Goal: Task Accomplishment & Management: Manage account settings

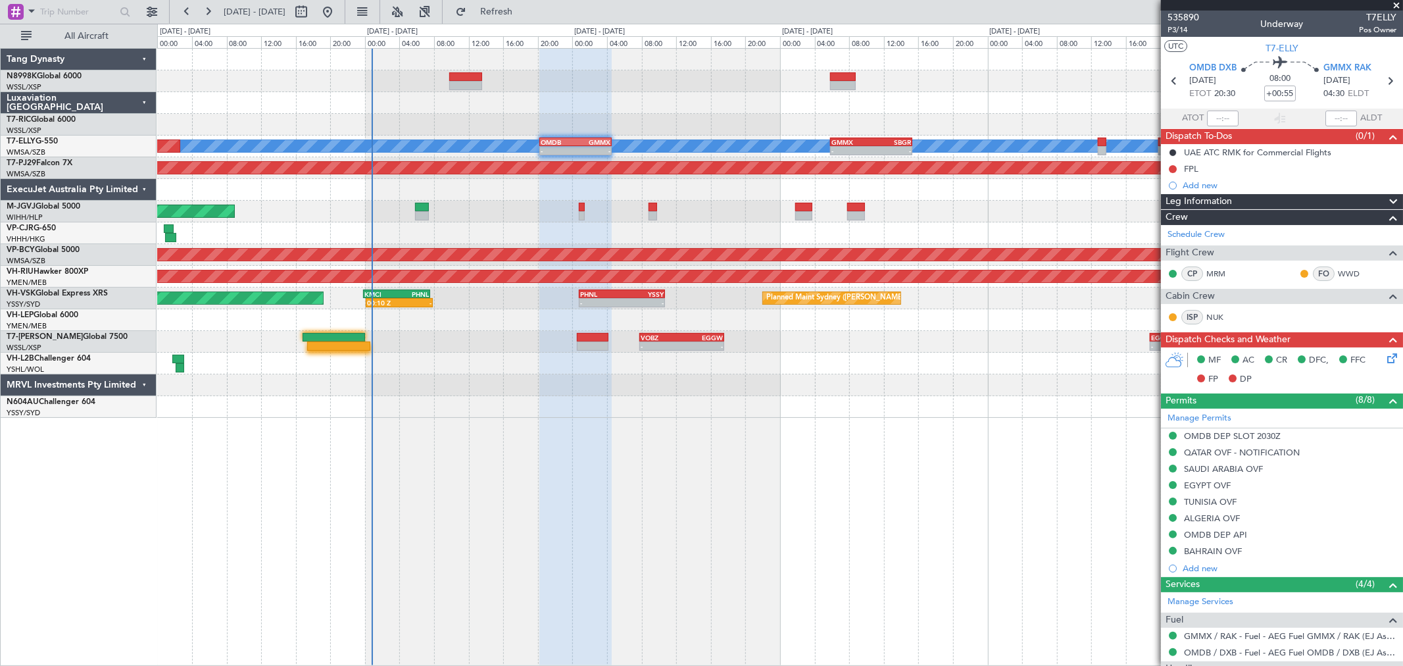
click at [668, 220] on div "[PERSON_NAME] - - OMDB 20:15 Z GMMX 04:35 Z - - GMMX 05:50 Z SBGR 15:20 Z Plann…" at bounding box center [779, 233] width 1245 height 369
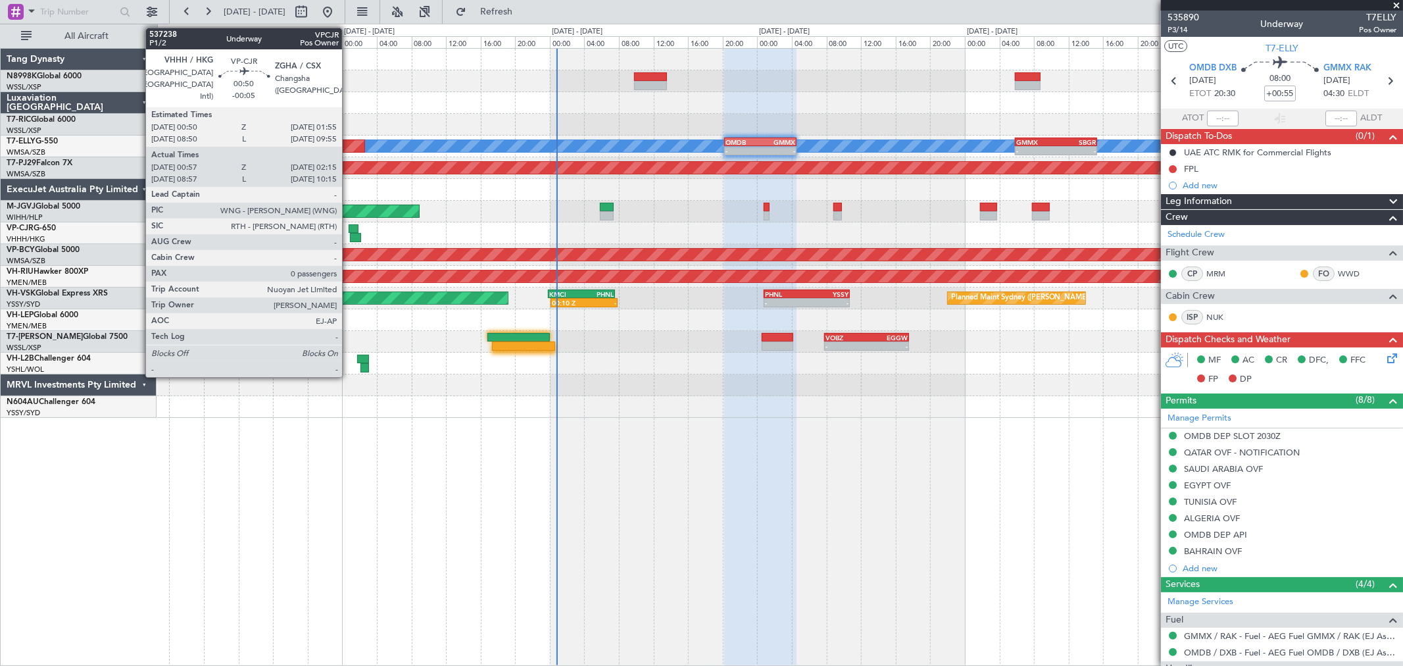
click at [349, 230] on div at bounding box center [354, 228] width 10 height 9
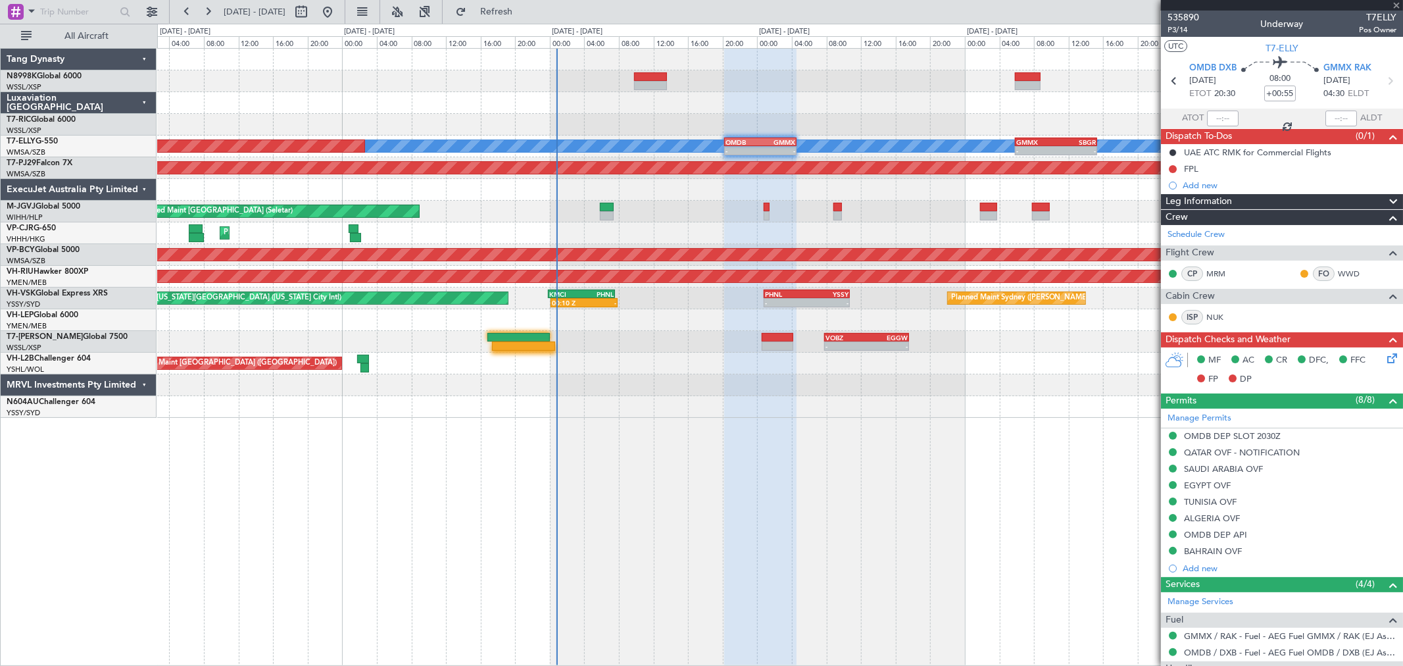
type input "-00:05"
type input "01:07"
type input "02:10"
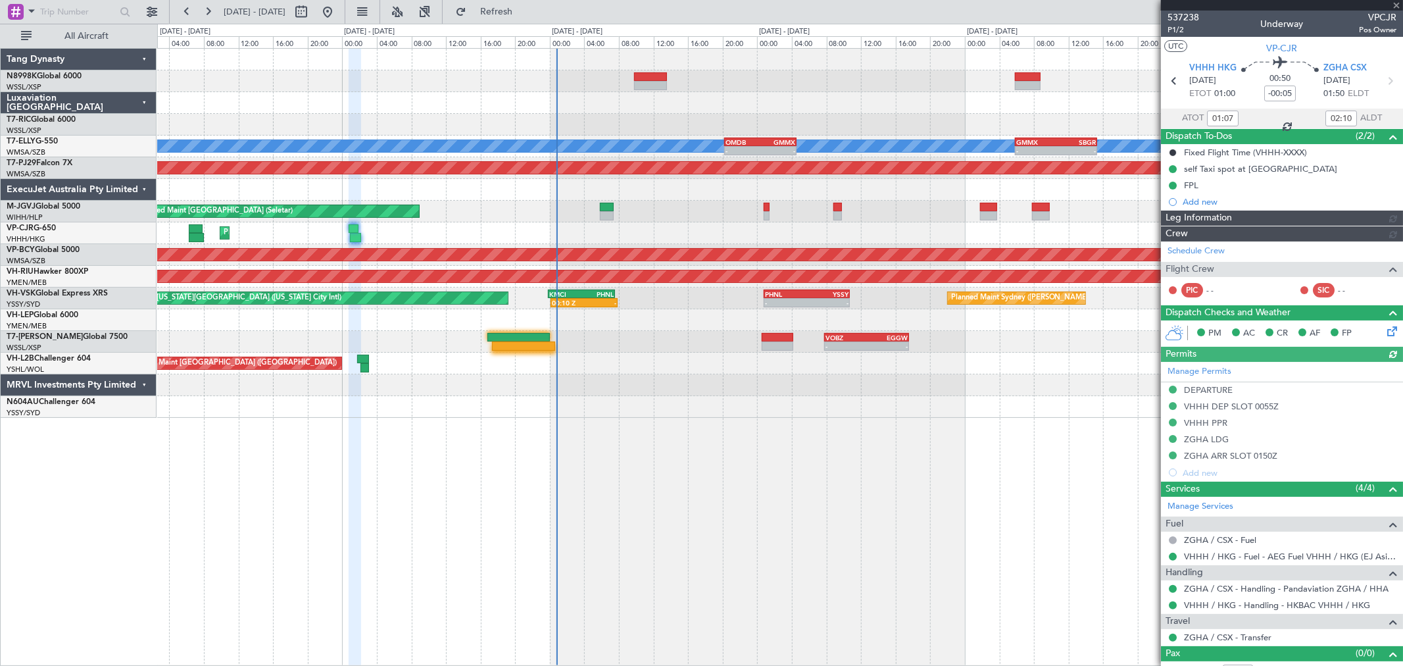
type input "[PERSON_NAME] (KYA)"
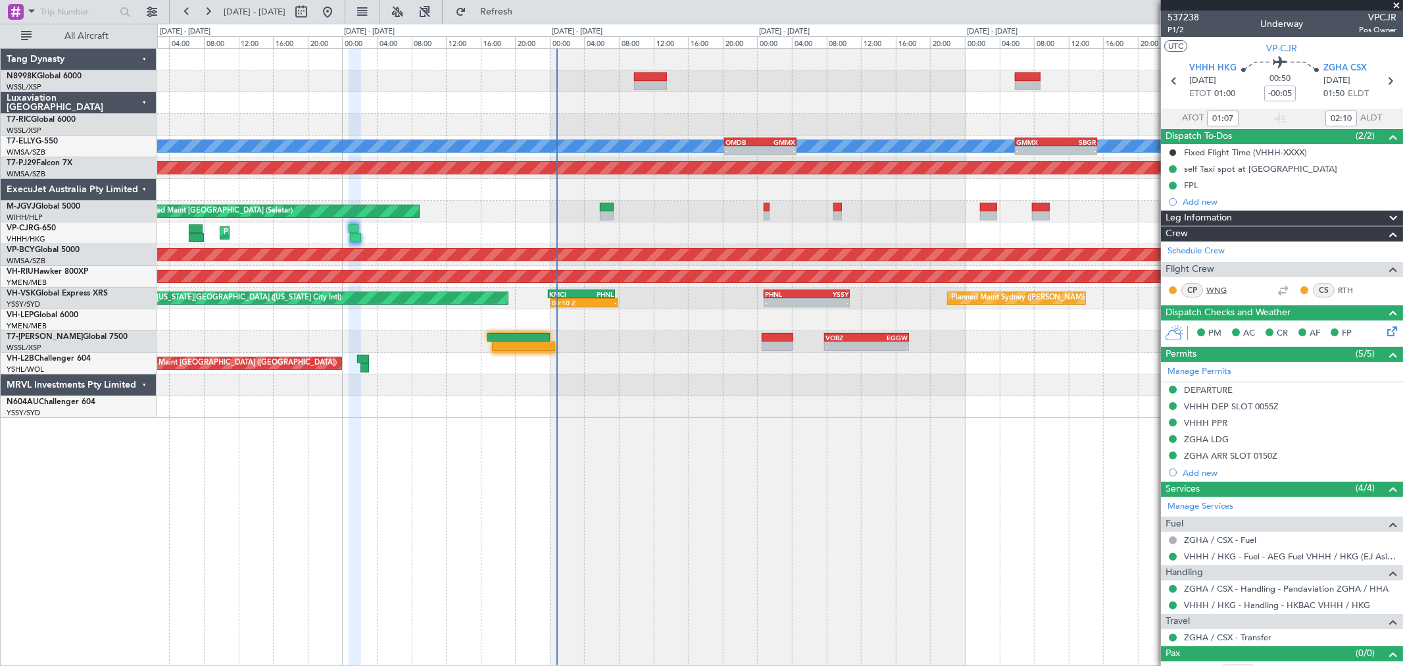
click at [1217, 285] on link "WNG" at bounding box center [1221, 290] width 30 height 12
type input "[PERSON_NAME] (KYA)"
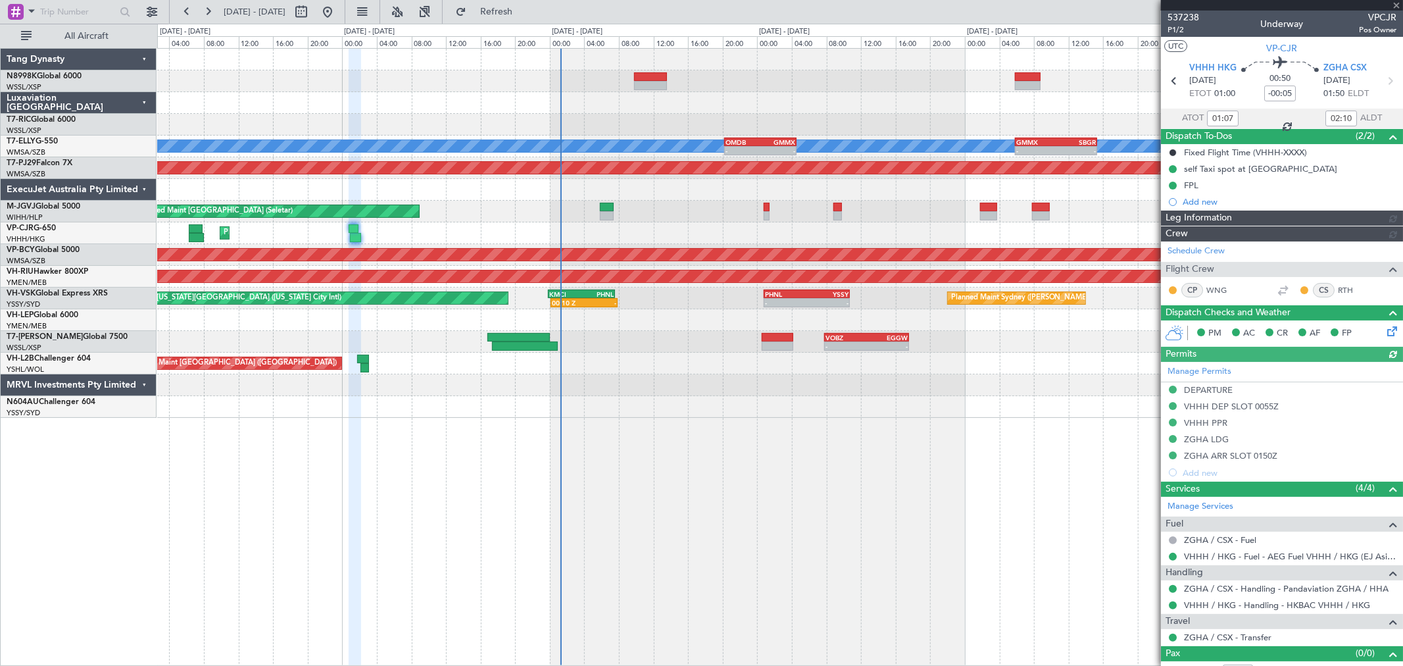
type input "[PERSON_NAME] (KYA)"
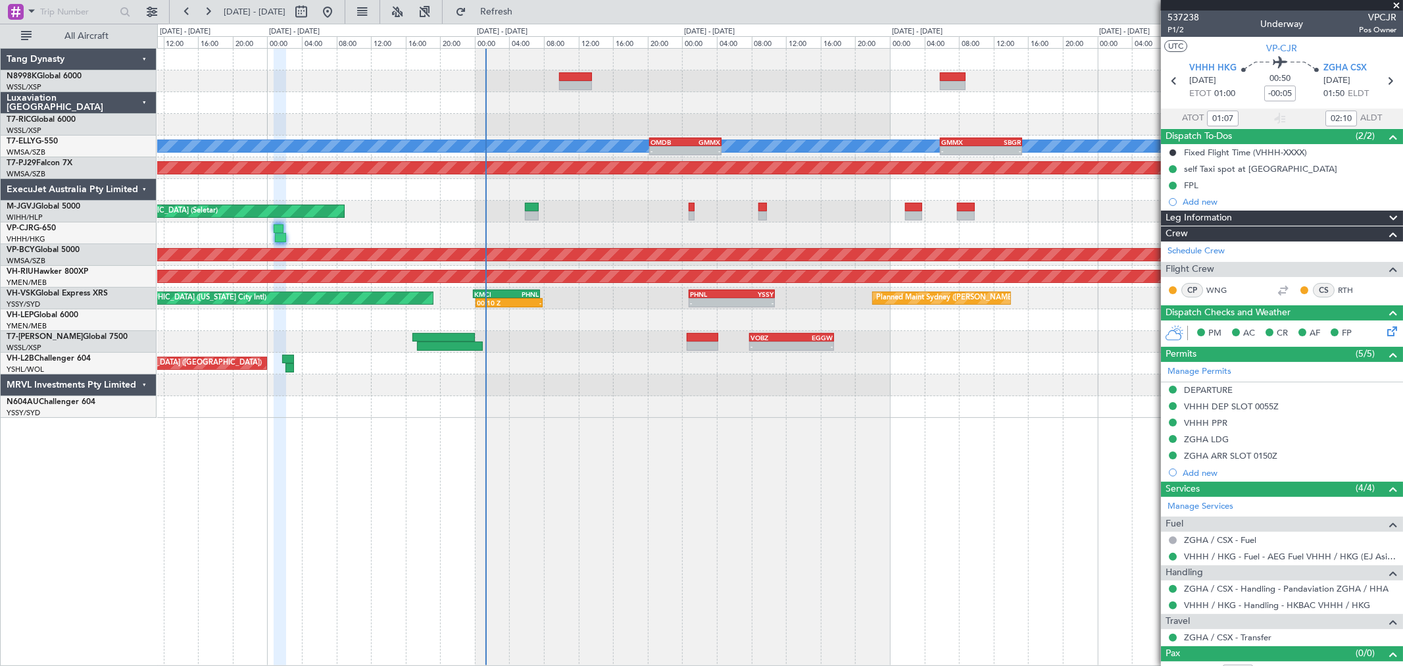
click at [499, 383] on div "Planned Maint [GEOGRAPHIC_DATA] ([GEOGRAPHIC_DATA] Intl) [PERSON_NAME] - - OMDB…" at bounding box center [779, 233] width 1245 height 369
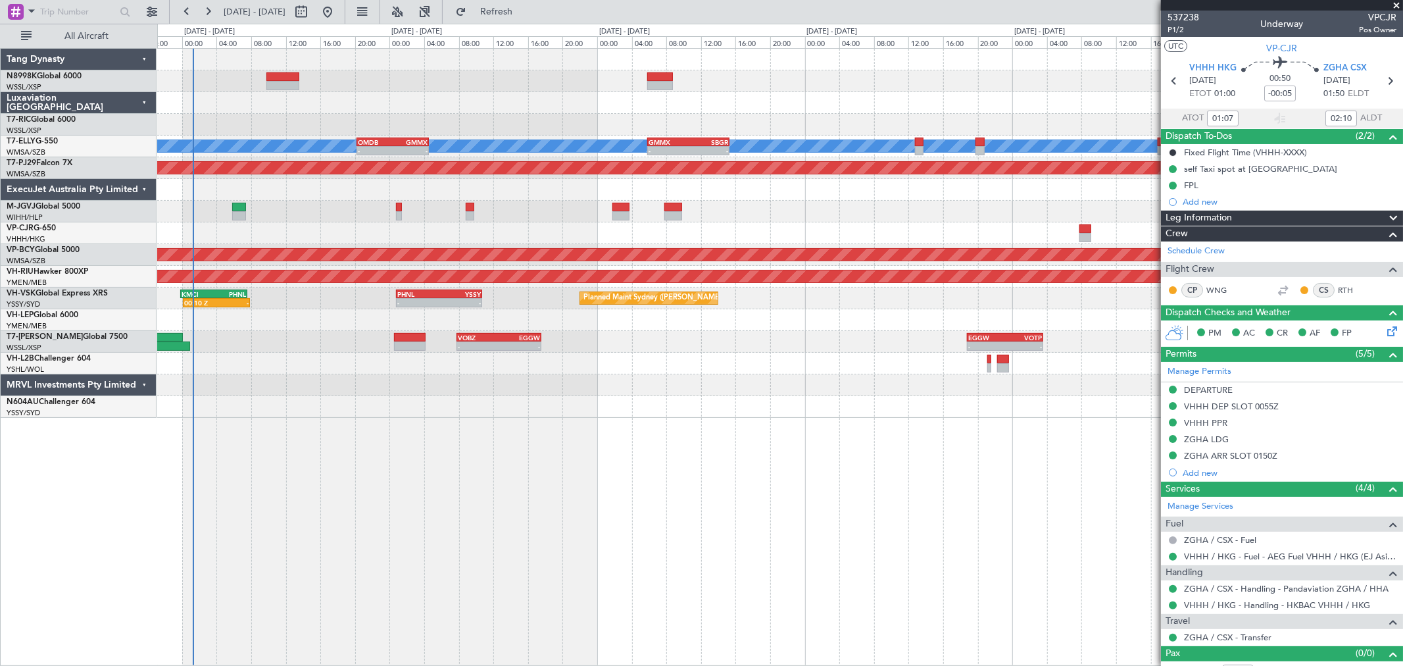
click at [608, 257] on div "[PERSON_NAME] - - OMDB 20:15 Z GMMX 04:35 Z - - GMMX 05:50 Z SBGR 15:20 Z Plann…" at bounding box center [779, 233] width 1245 height 369
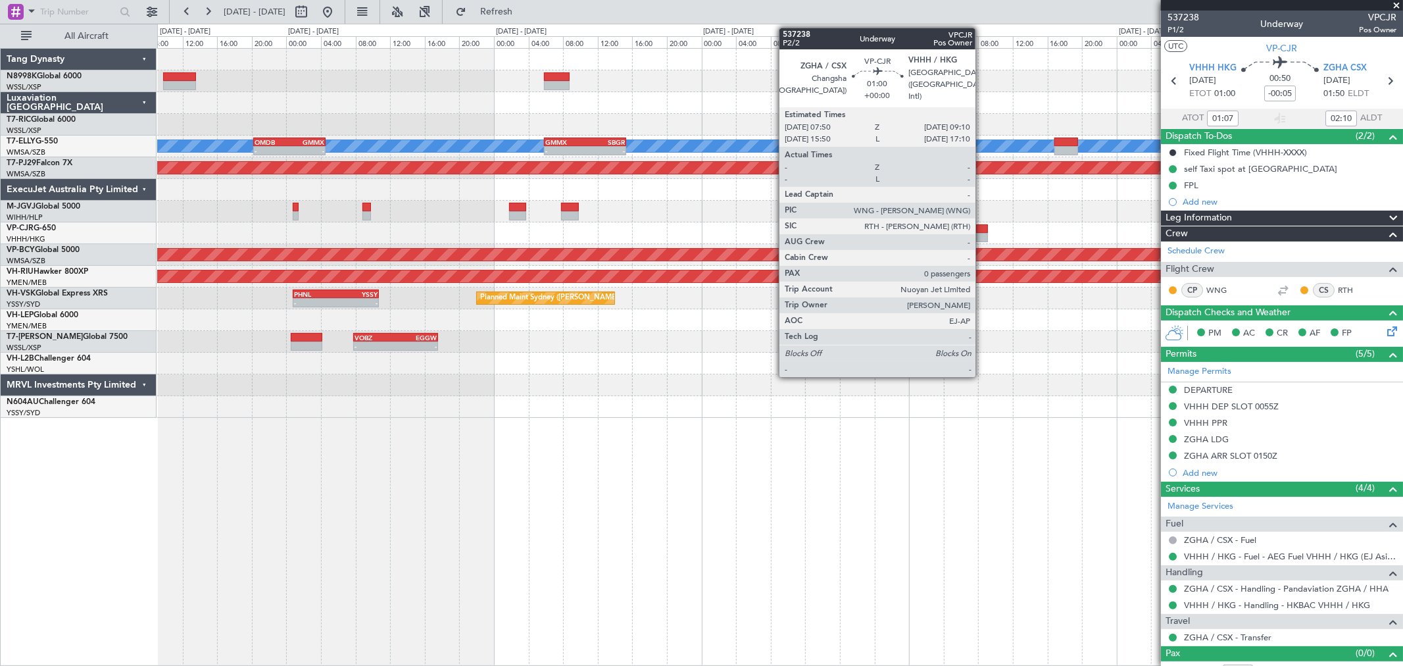
click at [982, 228] on div at bounding box center [982, 228] width 12 height 9
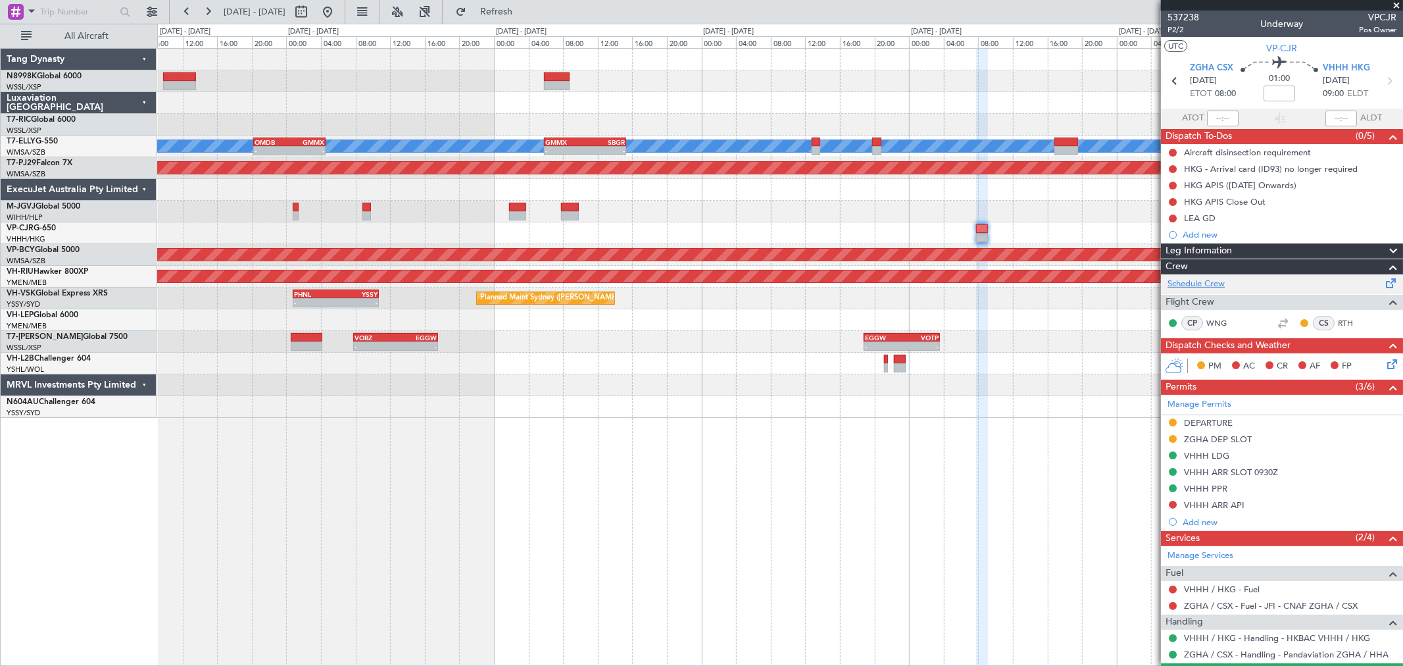
click at [1211, 285] on link "Schedule Crew" at bounding box center [1195, 284] width 57 height 13
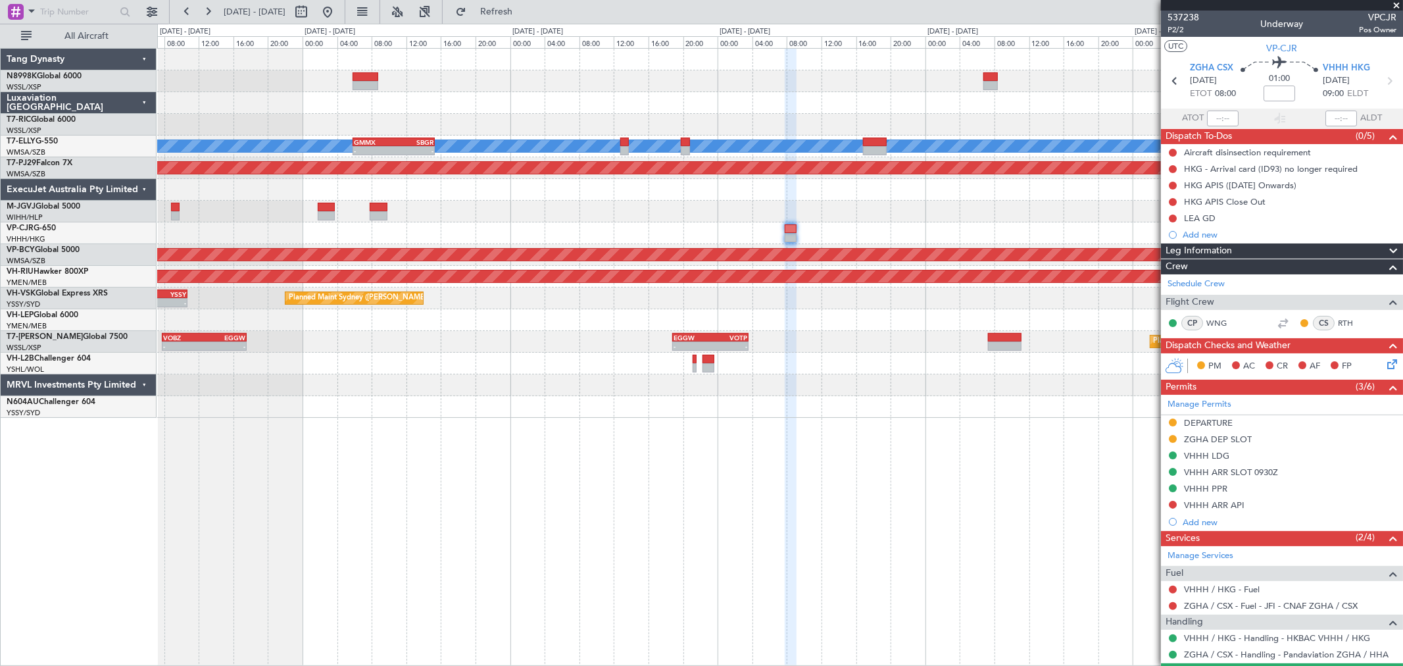
click at [431, 435] on div "[PERSON_NAME] - - GMMX 05:50 Z SBGR 15:20 Z OMDB 20:15 Z GMMX 04:35 Z - - Plann…" at bounding box center [780, 357] width 1246 height 618
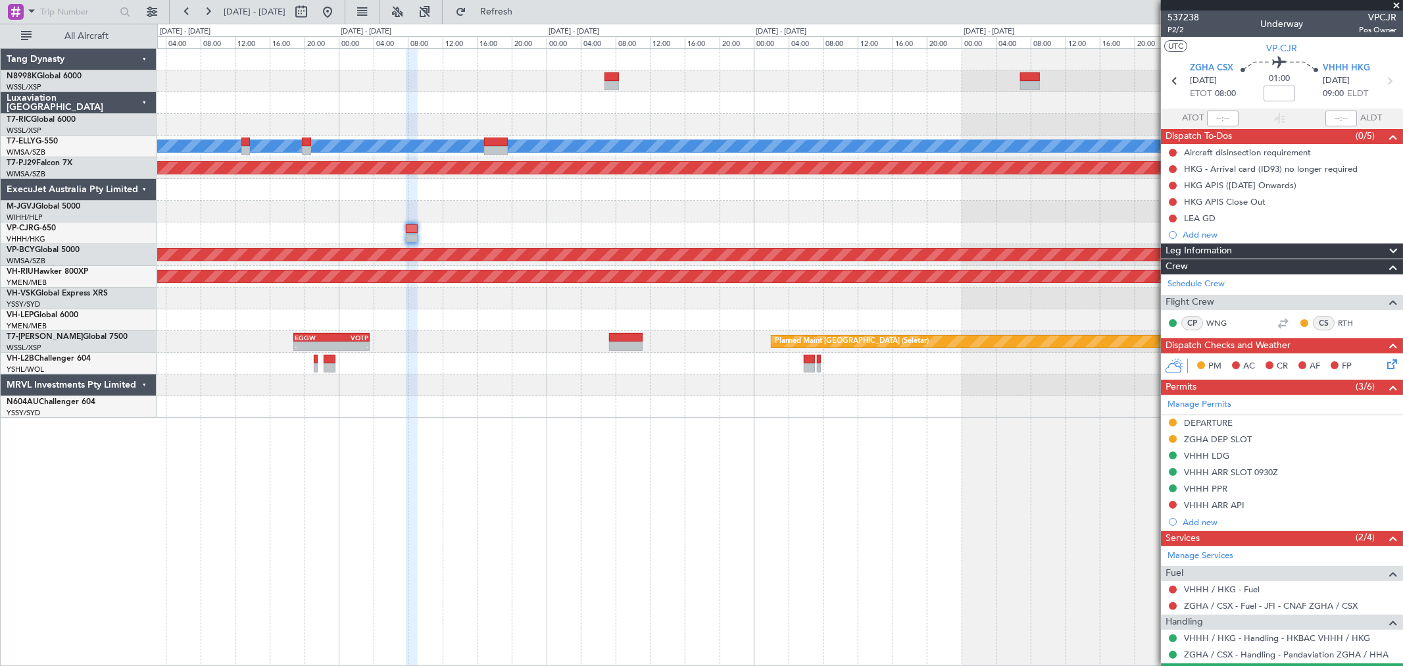
click at [648, 216] on div at bounding box center [779, 212] width 1245 height 22
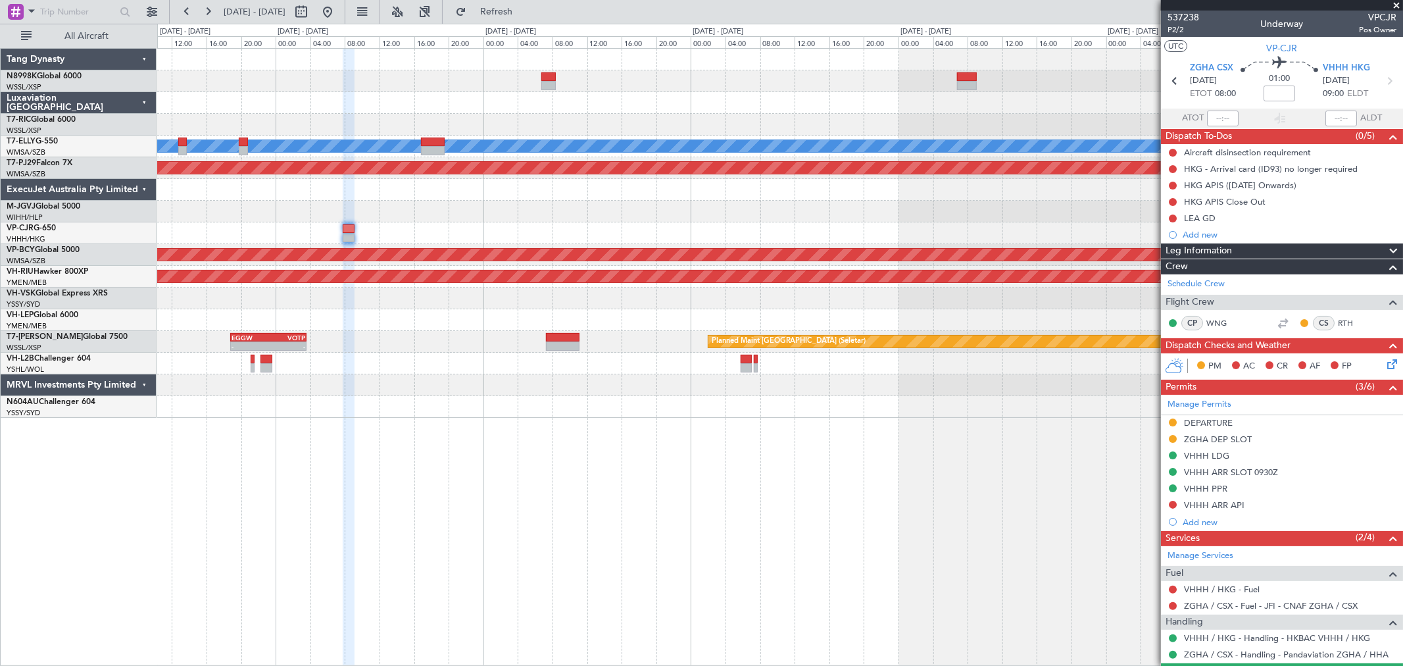
click at [626, 233] on div "[PERSON_NAME] GMMX 05:50 Z SBGR 15:20 Z - - Planned Maint [GEOGRAPHIC_DATA] (Su…" at bounding box center [779, 233] width 1245 height 369
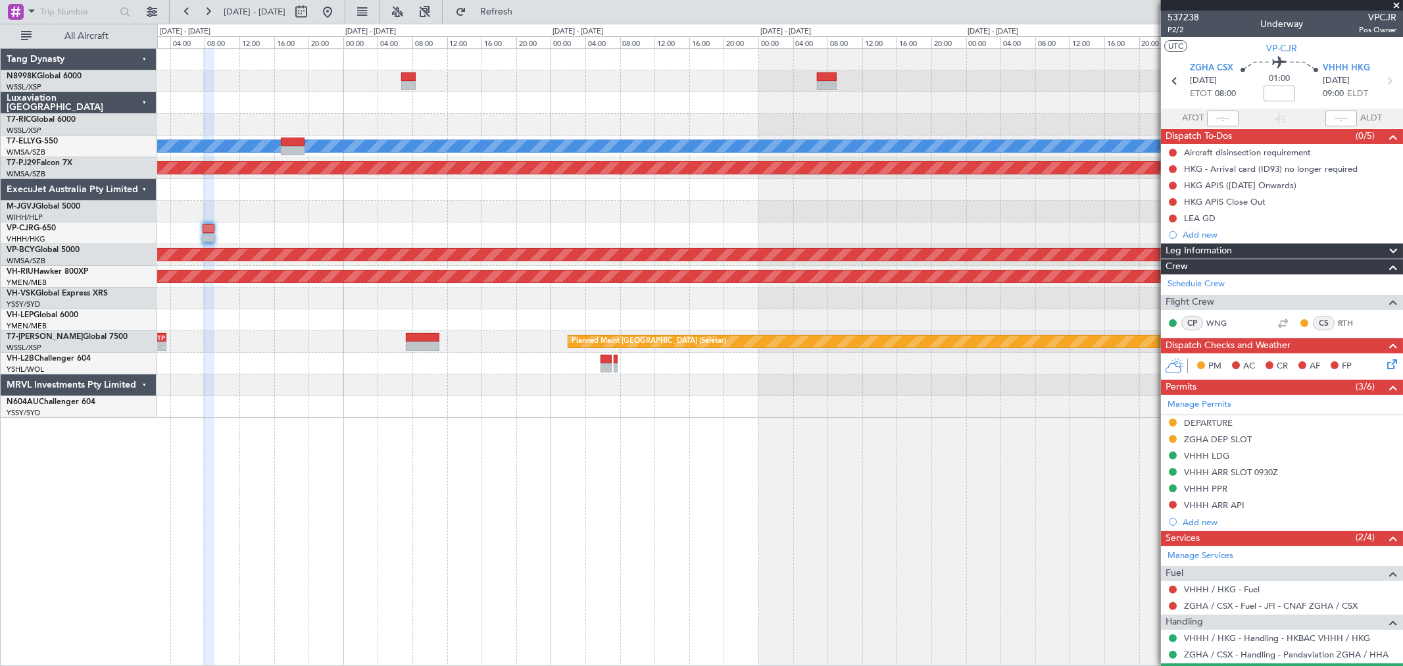
click at [807, 217] on div "[PERSON_NAME] GMMX 05:50 Z SBGR 15:20 Z - - Planned Maint [GEOGRAPHIC_DATA] (Su…" at bounding box center [779, 233] width 1245 height 369
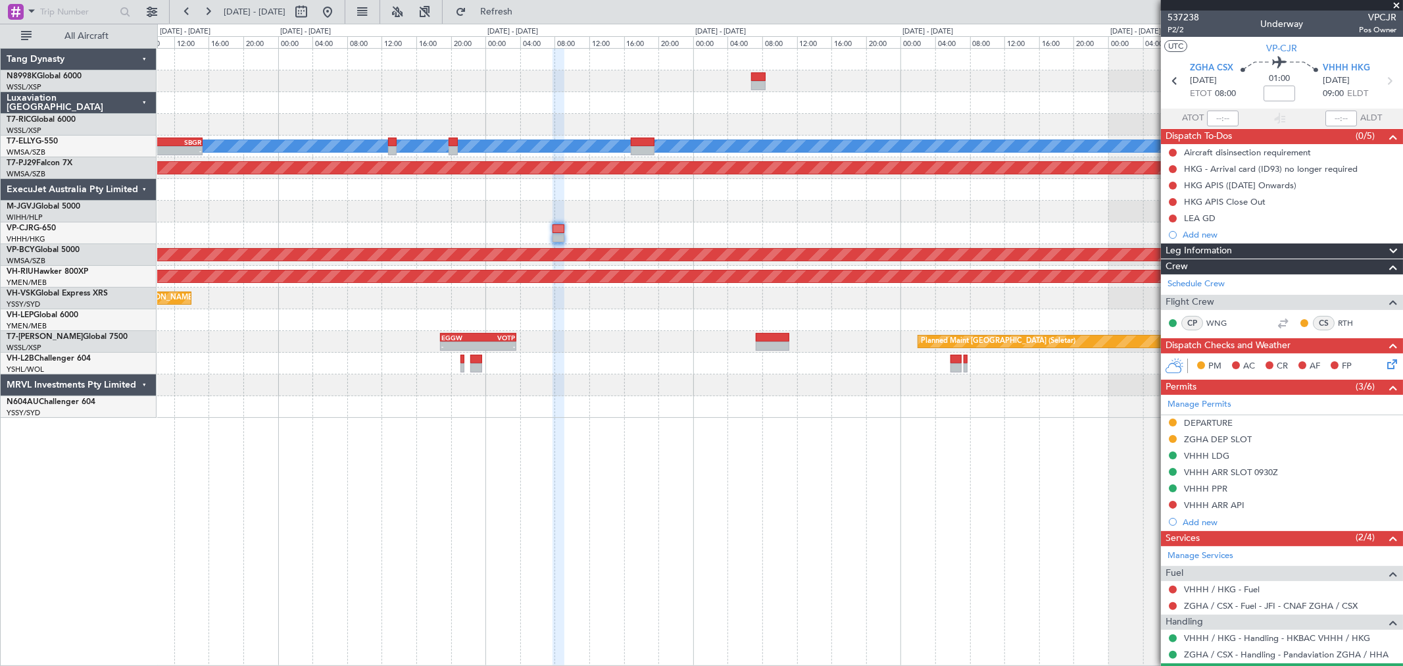
click at [857, 195] on div at bounding box center [779, 190] width 1245 height 22
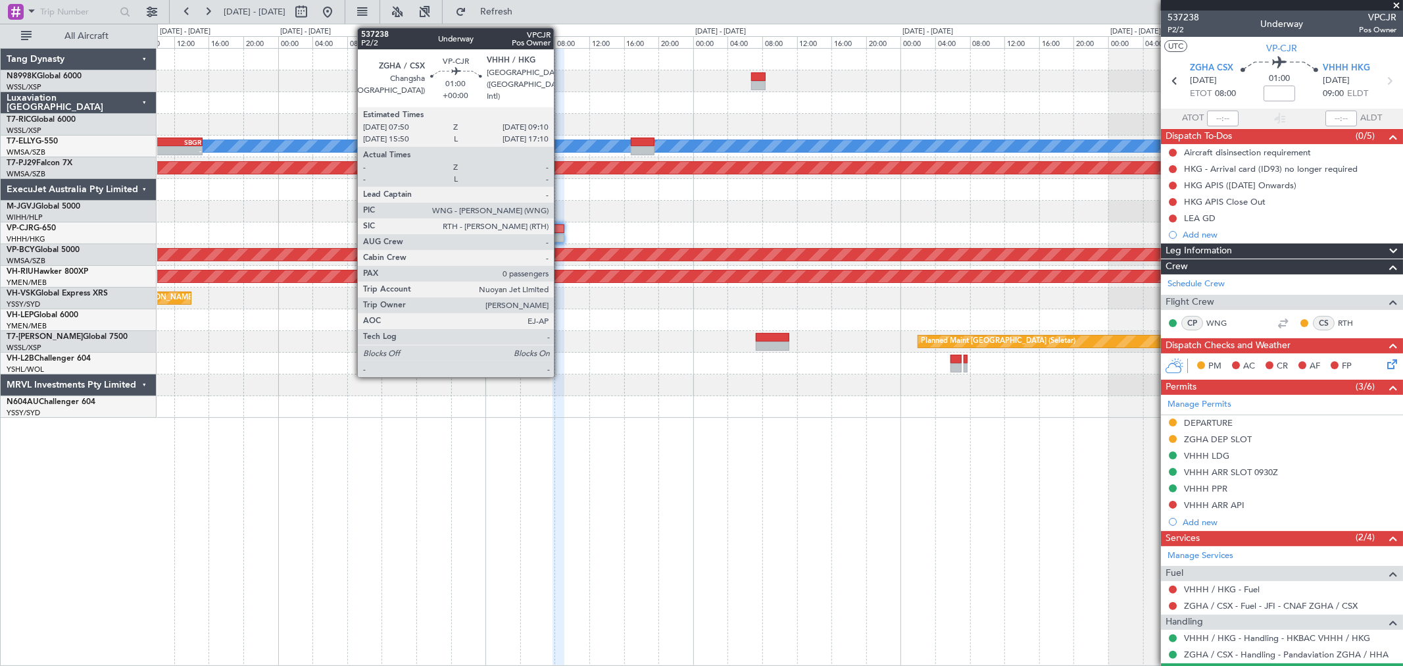
click at [560, 228] on div at bounding box center [558, 228] width 12 height 9
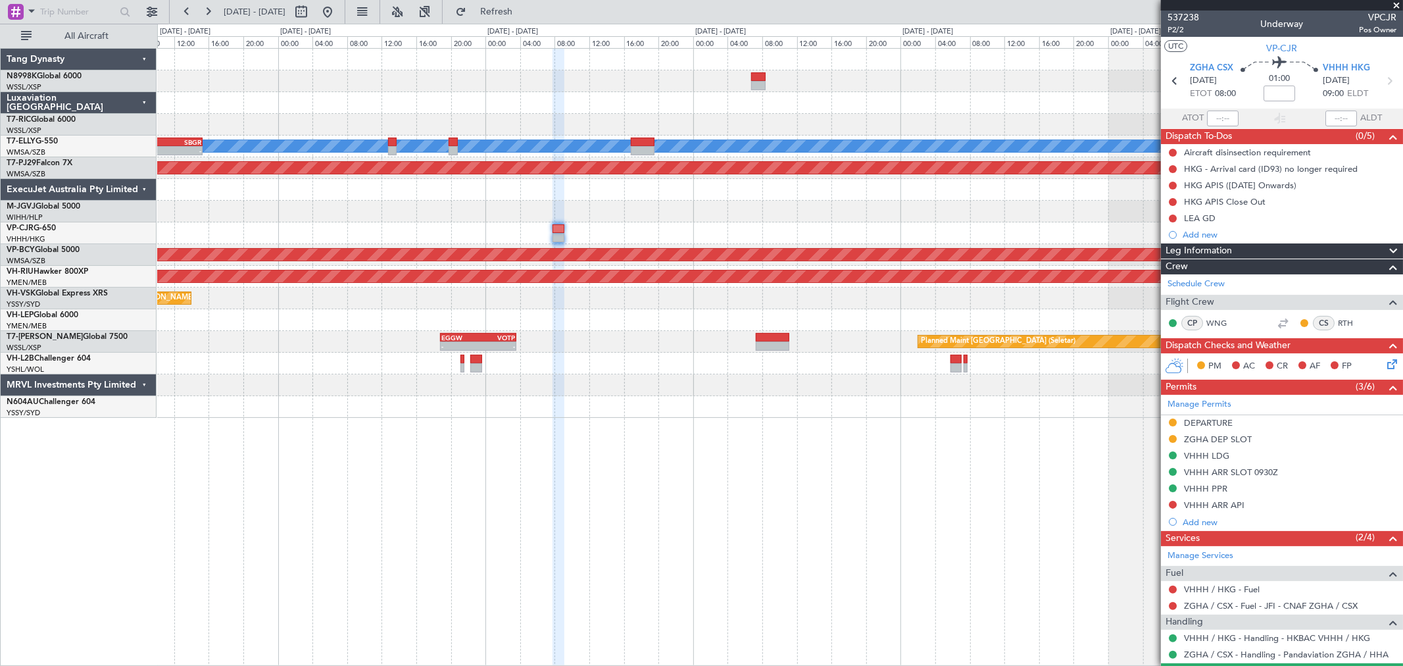
click at [768, 237] on div at bounding box center [779, 233] width 1245 height 22
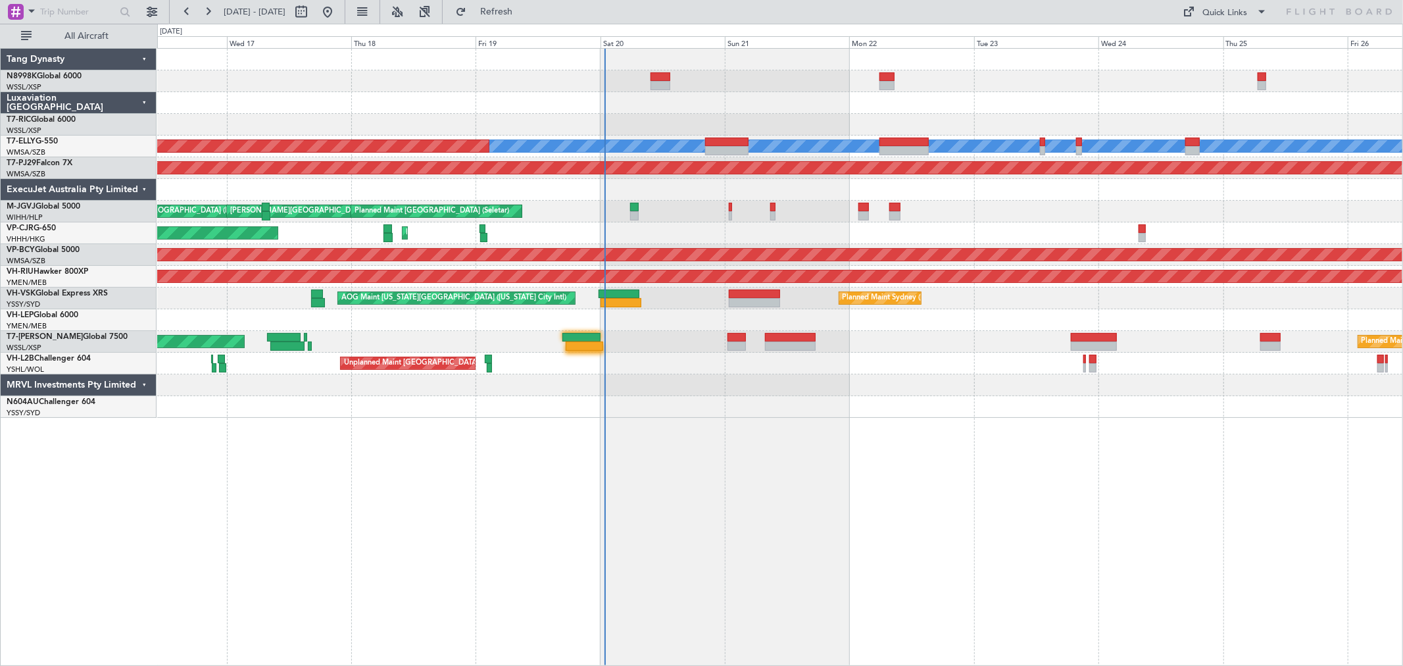
click at [935, 254] on div "[PERSON_NAME] Planned Maint [GEOGRAPHIC_DATA] ([GEOGRAPHIC_DATA]) Planned Maint…" at bounding box center [779, 233] width 1245 height 369
